Goal: Transaction & Acquisition: Book appointment/travel/reservation

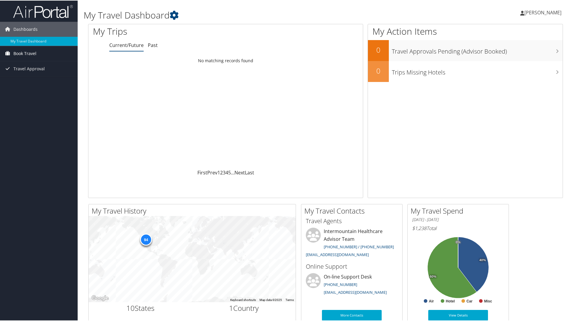
click at [21, 53] on span "Book Travel" at bounding box center [24, 52] width 23 height 15
click at [27, 72] on link "Book/Manage Online Trips" at bounding box center [39, 73] width 78 height 9
click at [552, 12] on span "[PERSON_NAME]" at bounding box center [543, 12] width 37 height 7
click at [497, 95] on link "Sign Out" at bounding box center [527, 97] width 67 height 10
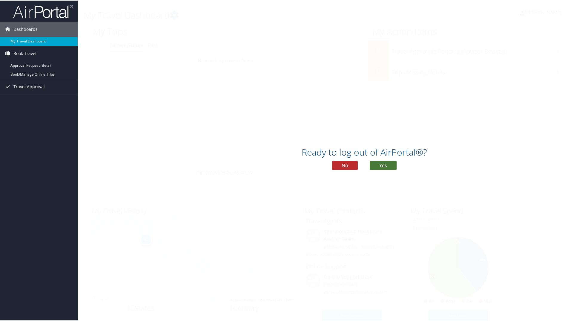
drag, startPoint x: 389, startPoint y: 164, endPoint x: 362, endPoint y: 85, distance: 83.7
click at [389, 164] on button "Yes" at bounding box center [383, 164] width 27 height 9
